Goal: Task Accomplishment & Management: Use online tool/utility

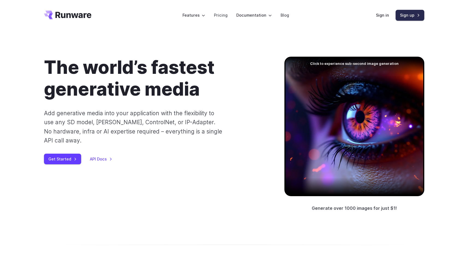
click at [400, 15] on link "Sign up" at bounding box center [409, 15] width 29 height 11
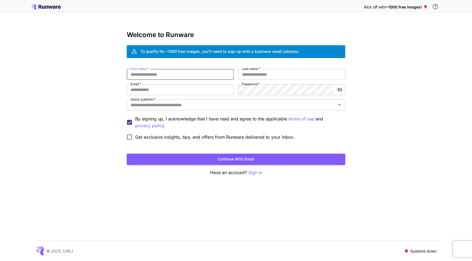
click at [174, 77] on input "First name   *" at bounding box center [180, 74] width 107 height 11
type input "********"
type input "**********"
click at [212, 135] on span "Get exclusive insights, tips, and offers from Runware delivered to your inbox." at bounding box center [214, 137] width 159 height 7
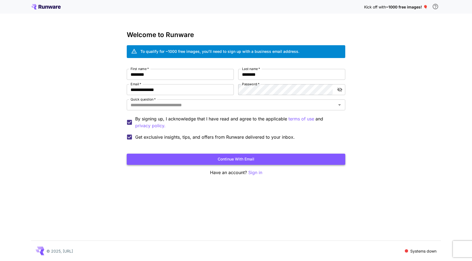
click at [244, 156] on button "Continue with email" at bounding box center [236, 159] width 218 height 11
click at [193, 105] on input "Quick question   *" at bounding box center [231, 105] width 206 height 8
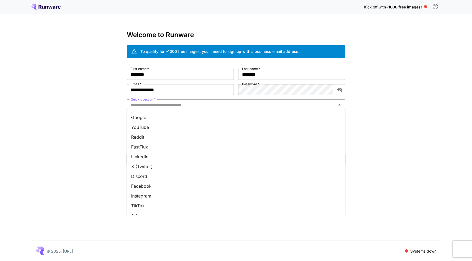
click at [172, 118] on li "Google" at bounding box center [236, 118] width 218 height 10
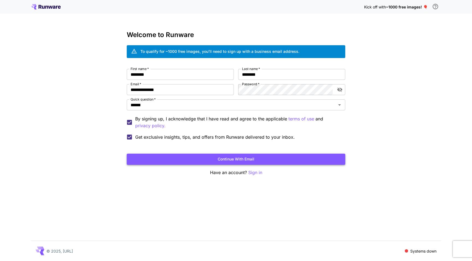
click at [228, 158] on button "Continue with email" at bounding box center [236, 159] width 218 height 11
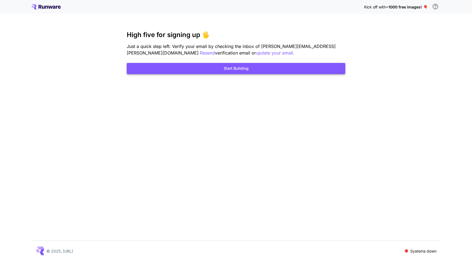
click at [247, 70] on button "Start Building" at bounding box center [236, 68] width 218 height 11
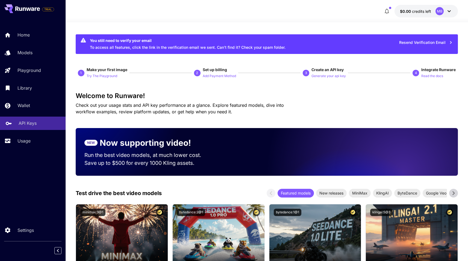
click at [21, 124] on p "API Keys" at bounding box center [28, 123] width 18 height 7
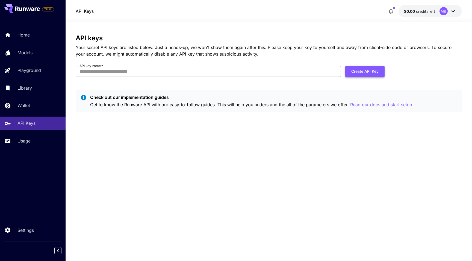
click at [366, 73] on button "Create API Key" at bounding box center [364, 71] width 39 height 11
type input "**********"
click at [373, 72] on button "Create API Key" at bounding box center [364, 71] width 39 height 11
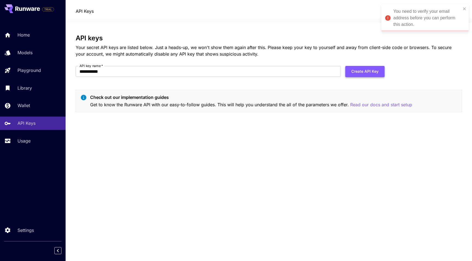
click at [367, 70] on button "Create API Key" at bounding box center [364, 71] width 39 height 11
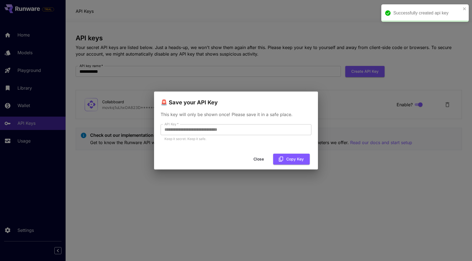
click at [257, 160] on button "Close" at bounding box center [258, 159] width 25 height 11
